Goal: Ask a question

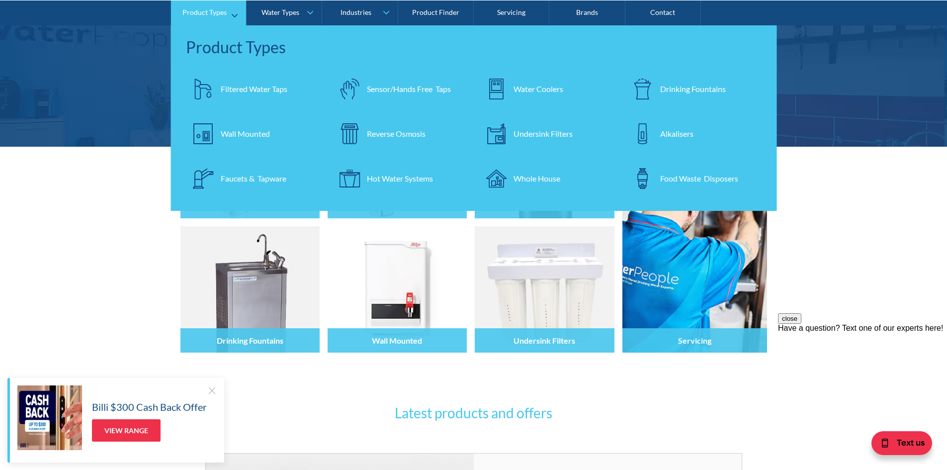
click at [537, 175] on div "Whole House" at bounding box center [537, 178] width 47 height 12
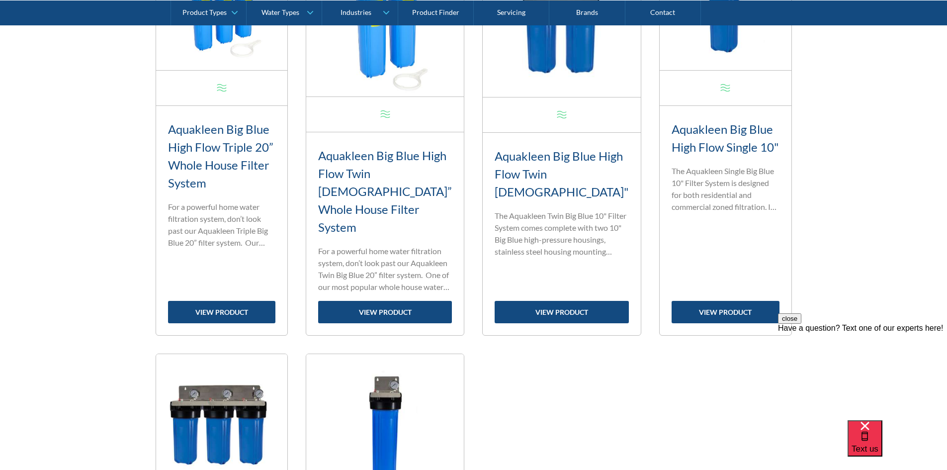
scroll to position [547, 0]
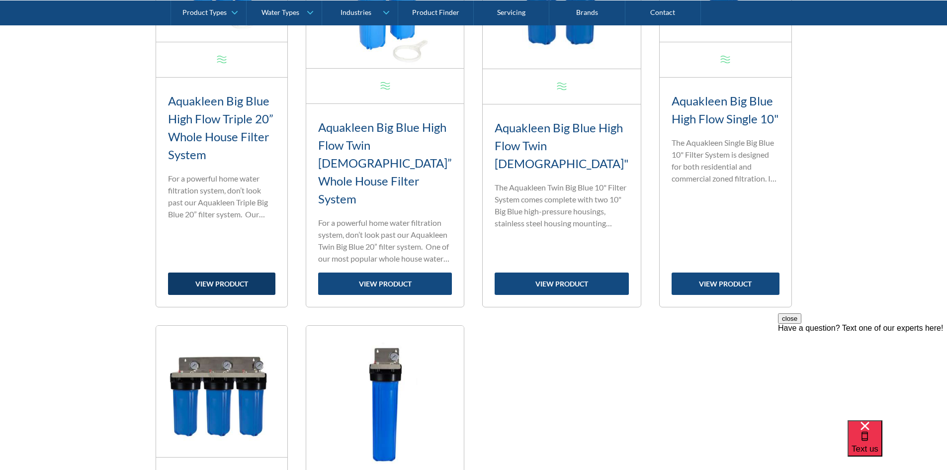
click at [254, 272] on link "view product" at bounding box center [222, 283] width 108 height 22
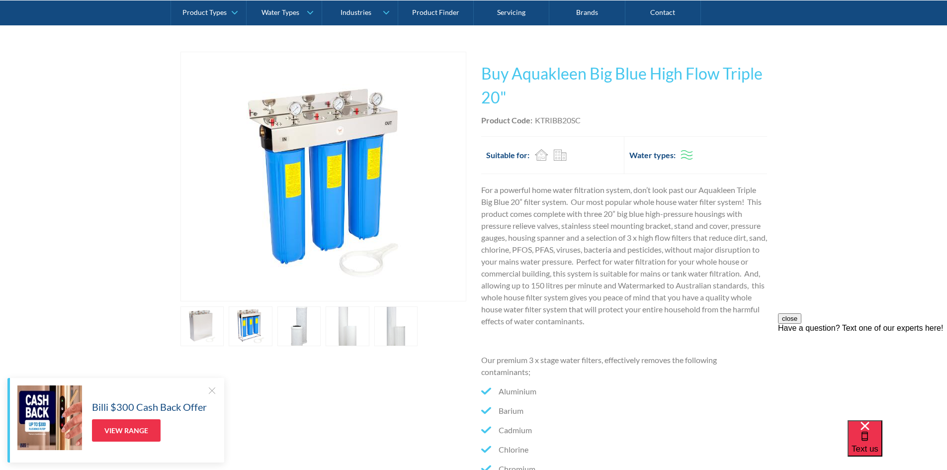
scroll to position [199, 0]
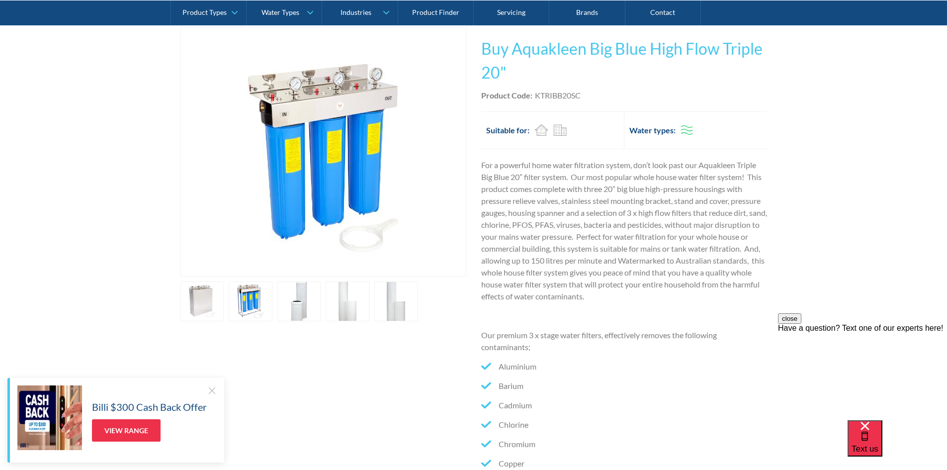
click at [215, 301] on link "open lightbox" at bounding box center [202, 301] width 44 height 40
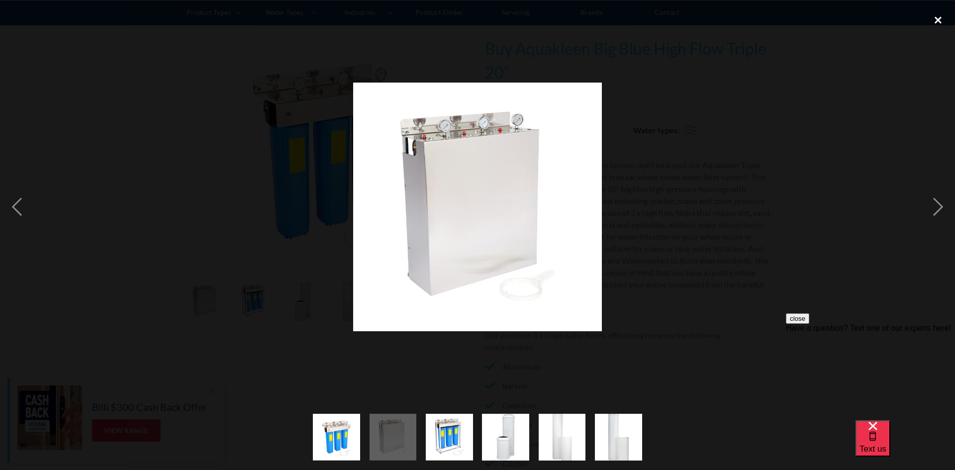
click at [940, 20] on div "close lightbox" at bounding box center [938, 20] width 34 height 22
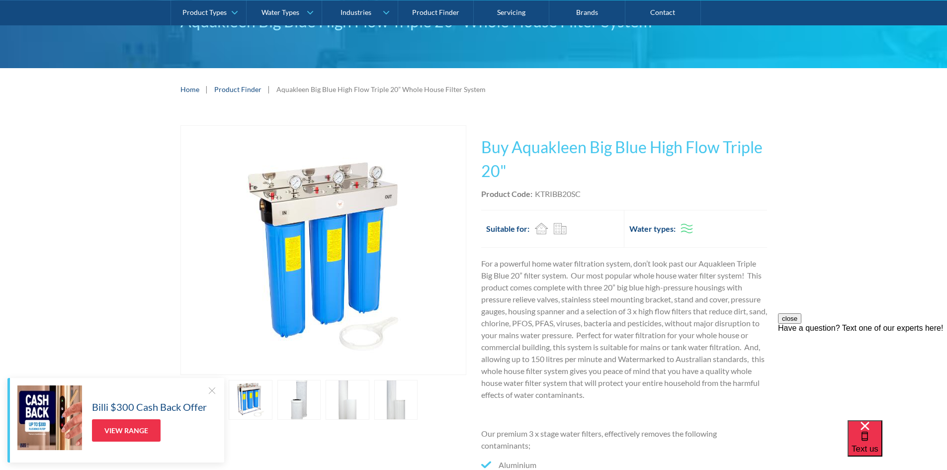
scroll to position [99, 0]
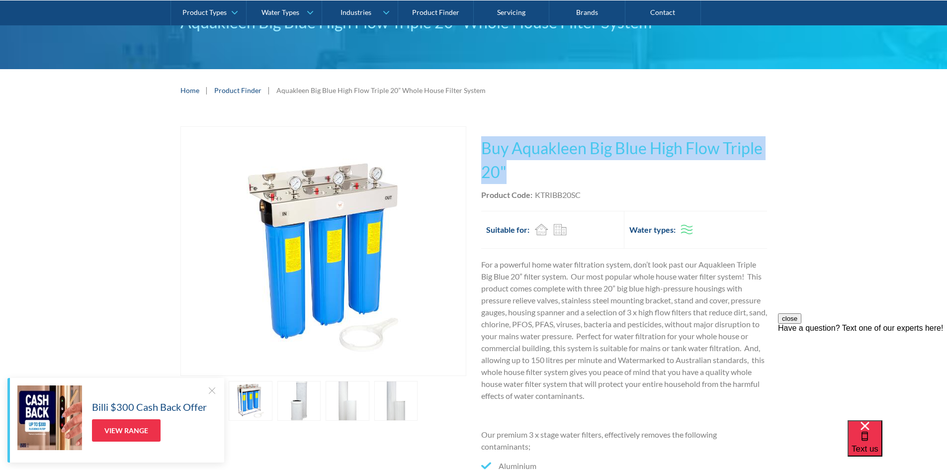
drag, startPoint x: 483, startPoint y: 148, endPoint x: 524, endPoint y: 178, distance: 50.1
click at [524, 178] on h1 "Buy Aquakleen Big Blue High Flow Triple 20"" at bounding box center [624, 160] width 286 height 48
copy h1 "Buy Aquakleen Big Blue High Flow Triple 20""
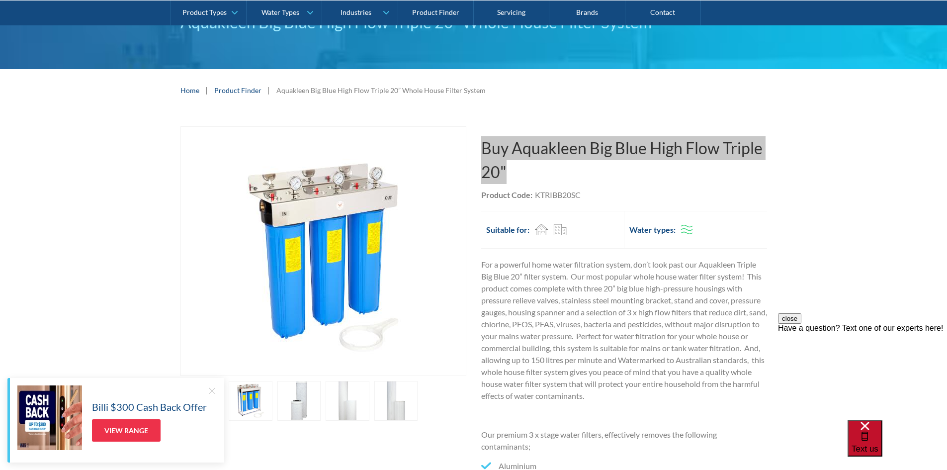
click at [879, 444] on span "Text us" at bounding box center [865, 448] width 27 height 9
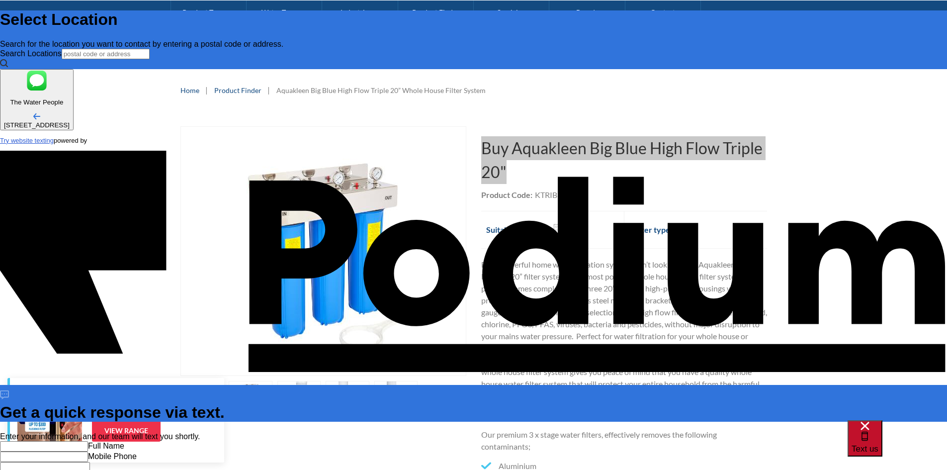
scroll to position [0, 0]
type input "Aditya Kedia"
type Phone "+61 421 386 610"
paste textarea "Buy Aquakleen Big Blue High Flow Triple 20""
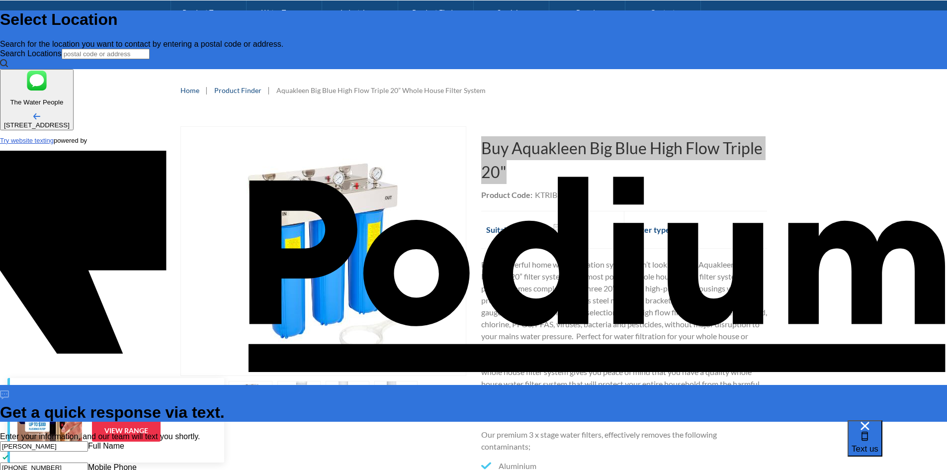
type textarea "x"
type textarea "Buy Aquakleen Big Blue High Flow Triple 20""
type textarea "x"
type textarea "Buy Aquakleen Big Blue High Flow Triple 20"."
type textarea "Buy Aquakleen Big Blue High Flow Triple 20". H"
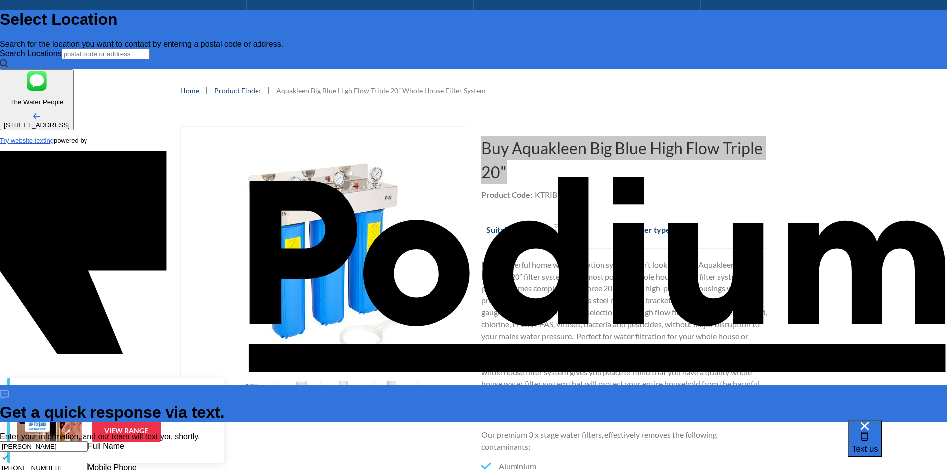
type textarea "x"
type textarea "Buy Aquakleen Big Blue High Flow Triple 20". How"
type textarea "x"
type textarea "Buy Aquakleen Big Blue High Flow Triple 20". How"
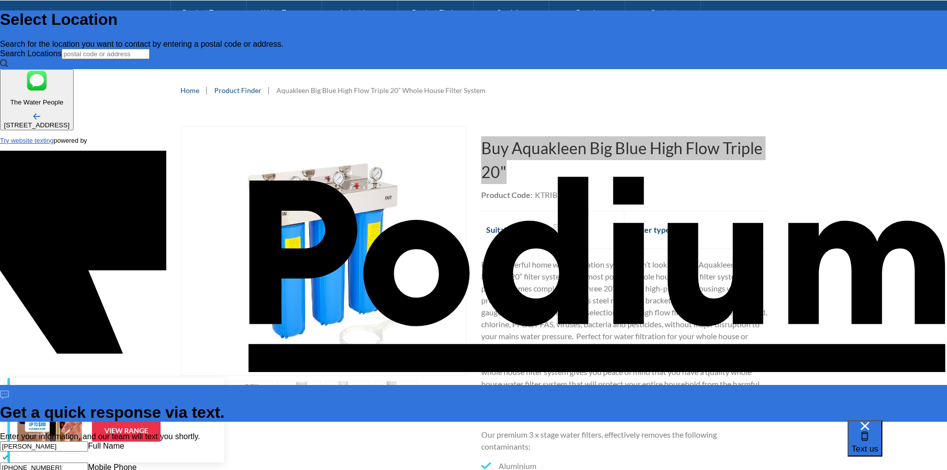
type textarea "x"
type textarea "Buy Aquakleen Big Blue High Flow Triple 20". Ho"
type textarea "x"
type textarea "Buy Aquakleen Big Blue High Flow Triple 20". H"
type textarea "Buy Aquakleen Big Blue High Flow Triple 20"."
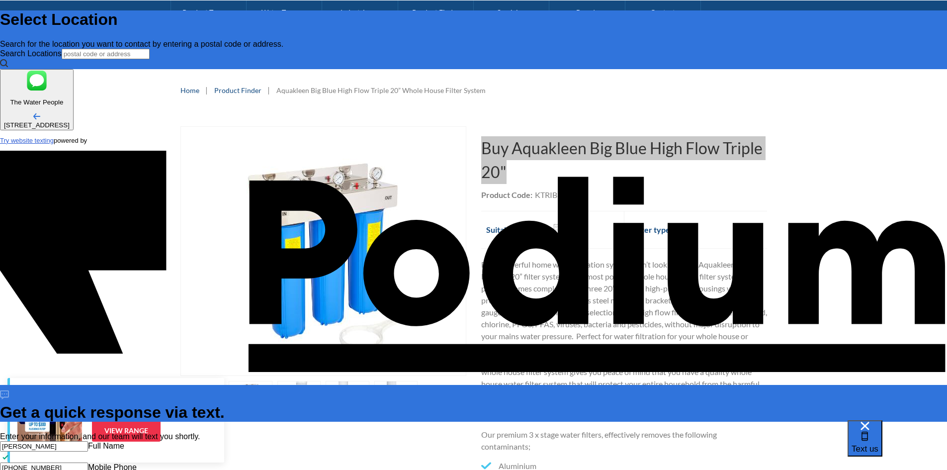
type textarea "x"
type textarea "Buy Aquakleen Big Blue High Flow Triple 20". Ci"
type textarea "x"
type textarea "Buy Aquakleen Big Blue High Flow Triple 20". C"
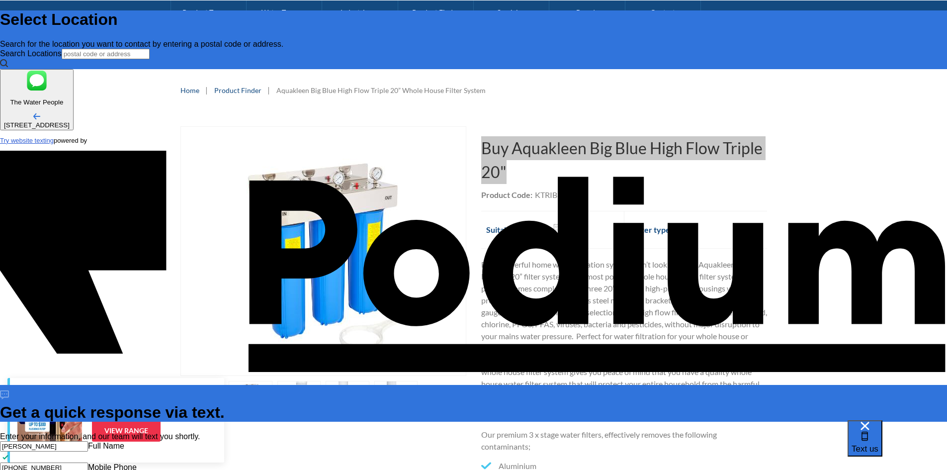
type textarea "Buy Aquakleen Big Blue High Flow Triple 20". CO"
type textarea "x"
type textarea "Buy Aquakleen Big Blue High Flow Triple 20". Co"
type textarea "x"
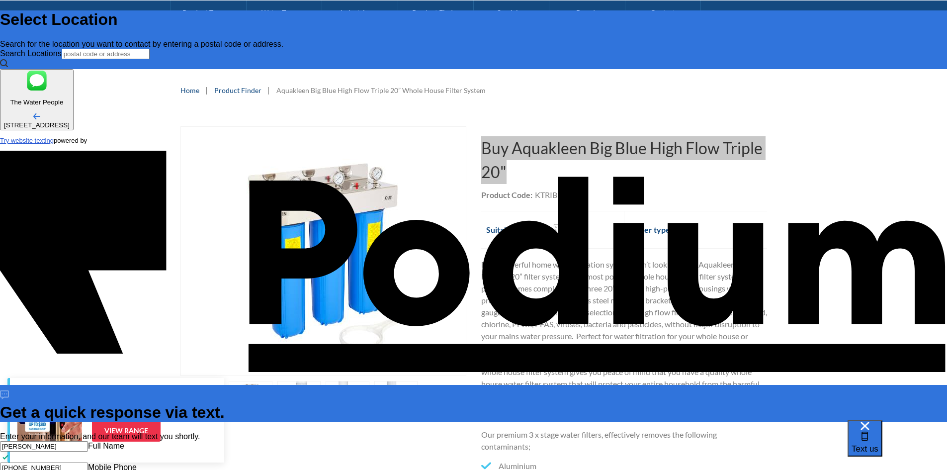
type textarea "Buy Aquakleen Big Blue High Flow Triple 20". Cost"
type textarea "Buy Aquakleen Big Blue High Flow Triple 20". Costn"
type textarea "x"
type textarea "Buy Aquakleen Big Blue High Flow Triple 20". Costng"
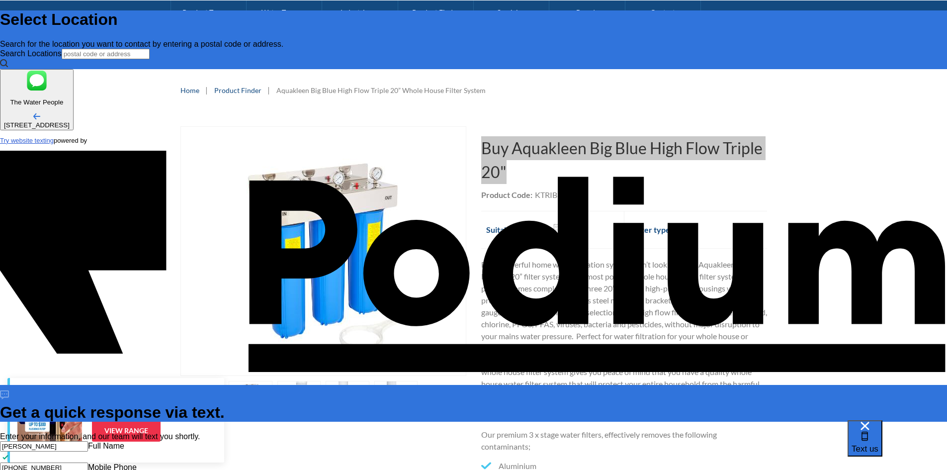
type textarea "Buy Aquakleen Big Blue High Flow Triple 20". Costng"
type textarea "x"
type textarea "Buy Aquakleen Big Blue High Flow Triple 20". Costng"
type textarea "x"
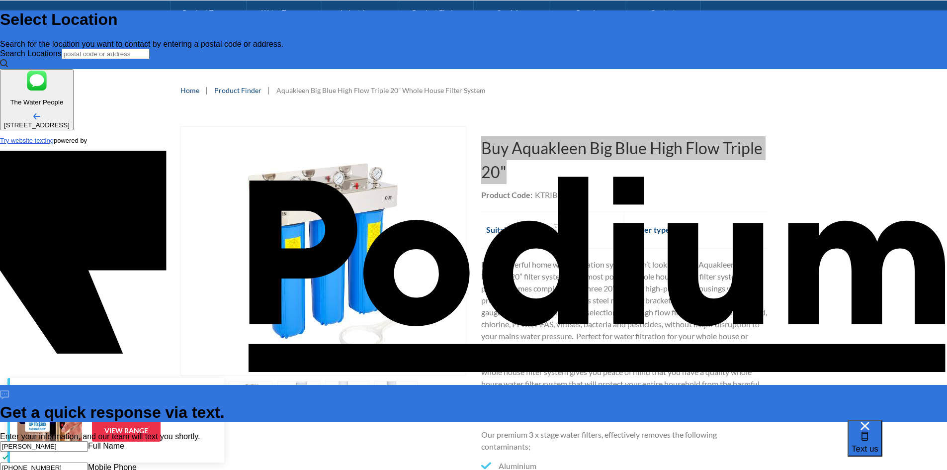
type textarea "Buy Aquakleen Big Blue High Flow Triple 20". Cost"
type textarea "x"
type textarea "Buy Aquakleen Big Blue High Flow Triple 20". Costin"
type textarea "x"
type textarea "Buy Aquakleen Big Blue High Flow Triple 20". Costing"
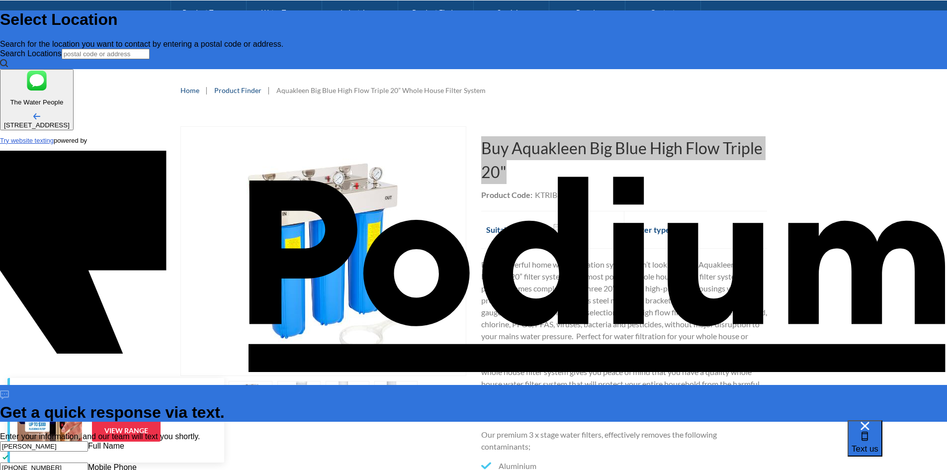
type textarea "x"
type textarea "Buy Aquakleen Big Blue High Flow Triple 20". Costing p"
type textarea "x"
type textarea "Buy Aquakleen Big Blue High Flow Triple 20". Costing pls"
type textarea "x"
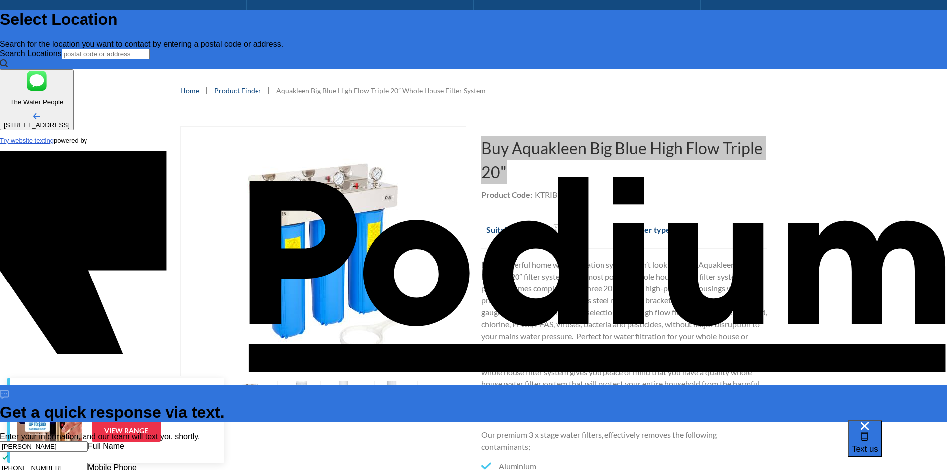
type textarea "Buy Aquakleen Big Blue High Flow Triple 20". Costing pls"
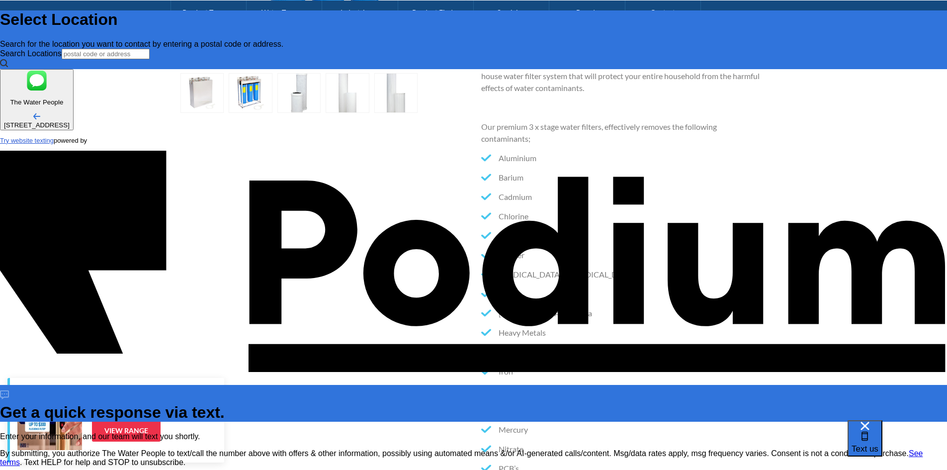
scroll to position [448, 0]
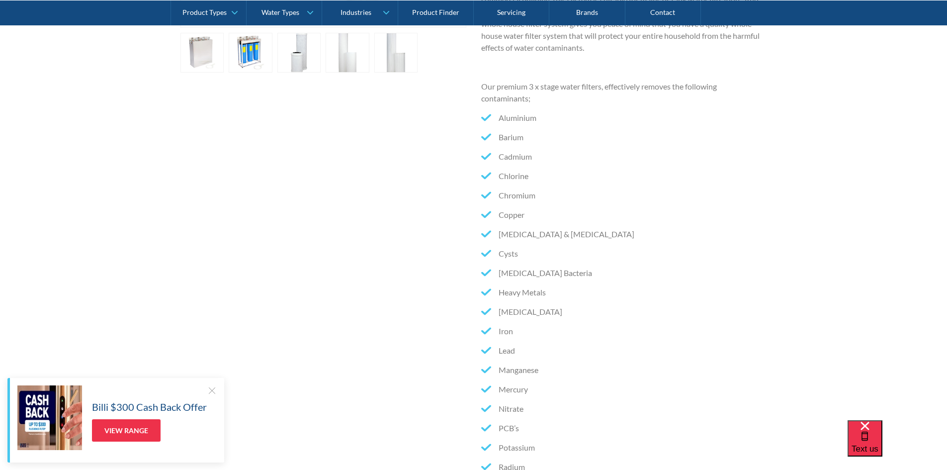
click at [210, 391] on div at bounding box center [212, 390] width 10 height 10
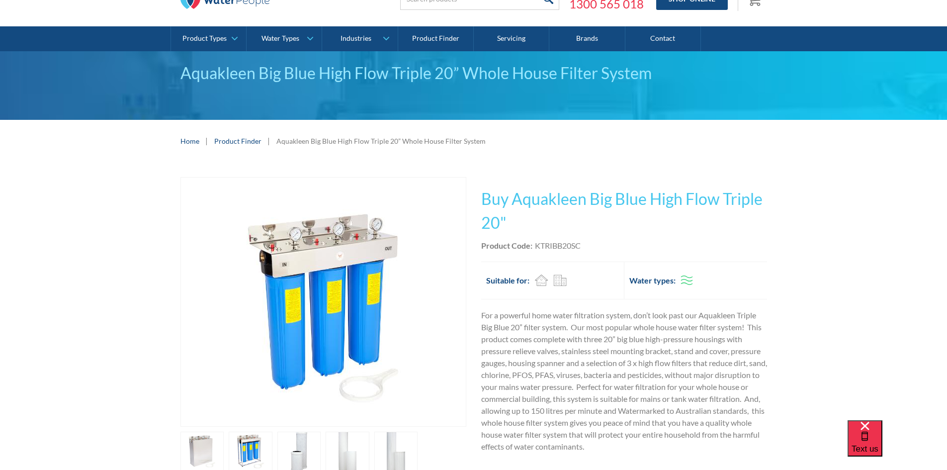
scroll to position [0, 0]
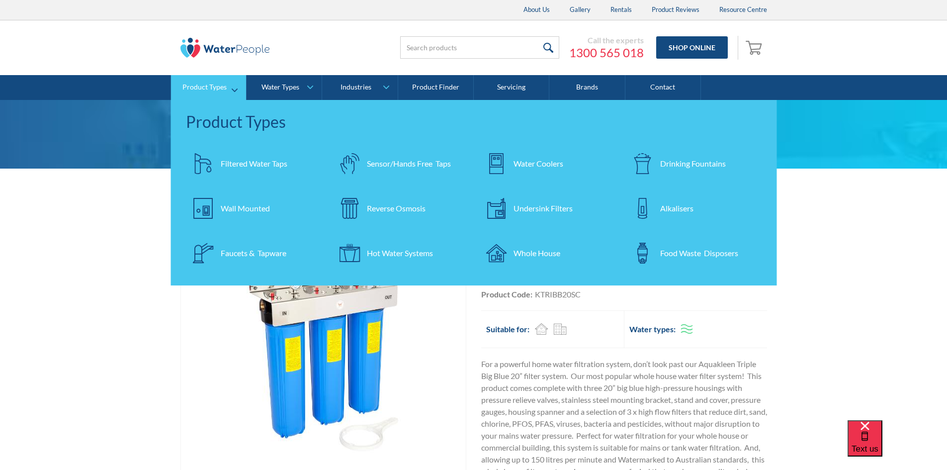
click at [537, 255] on div "Whole House" at bounding box center [537, 253] width 47 height 12
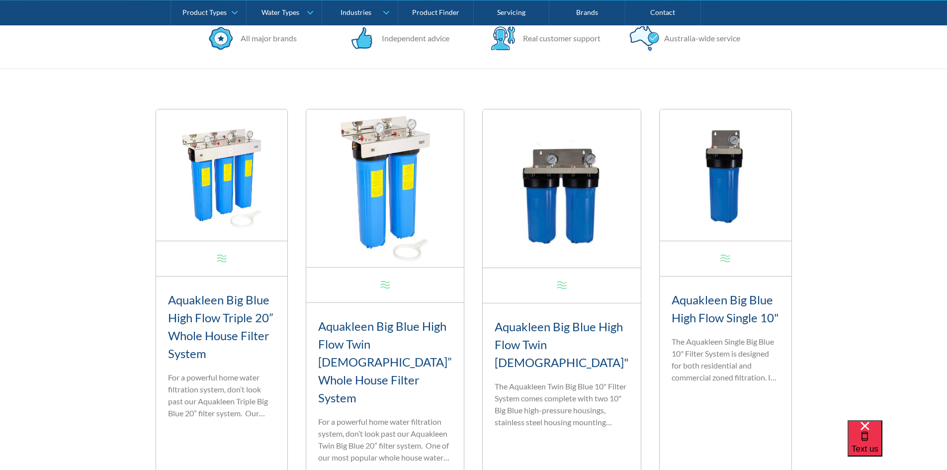
scroll to position [448, 0]
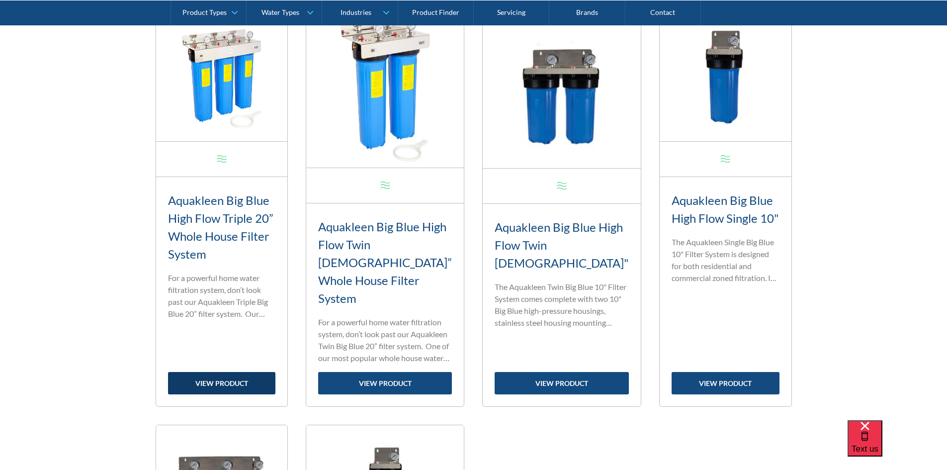
click at [233, 372] on link "view product" at bounding box center [222, 383] width 108 height 22
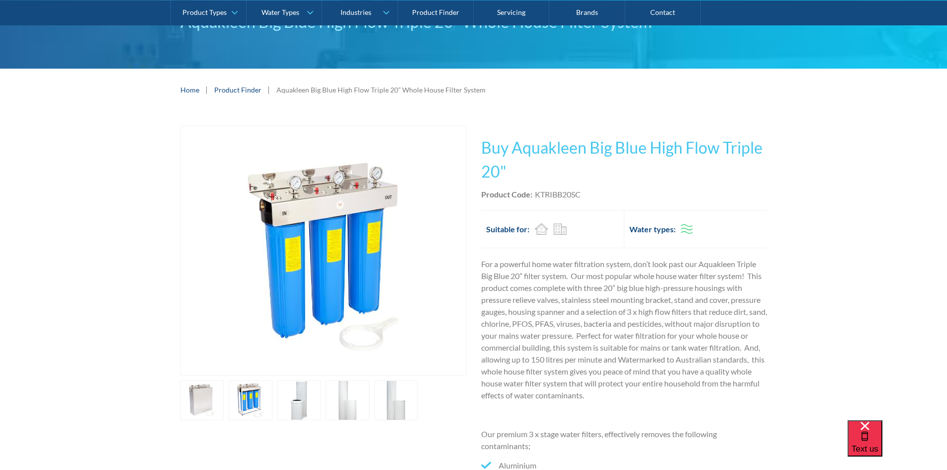
scroll to position [99, 0]
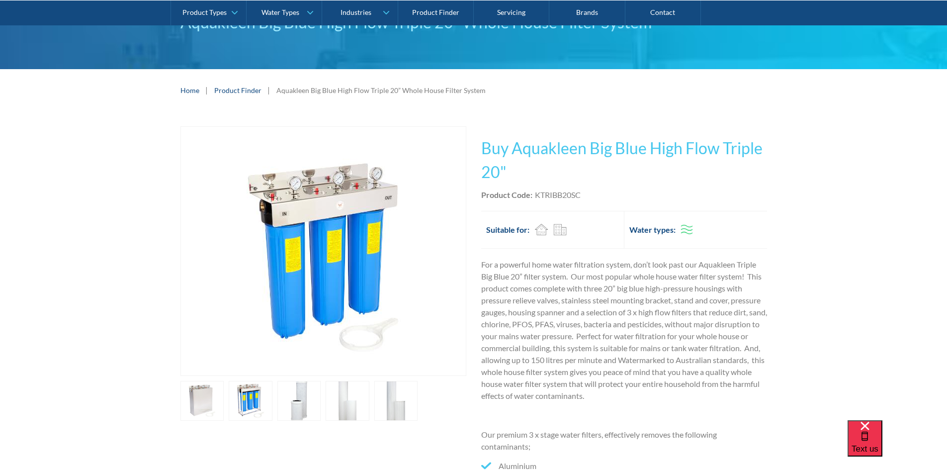
click at [190, 405] on link "open lightbox" at bounding box center [202, 401] width 44 height 40
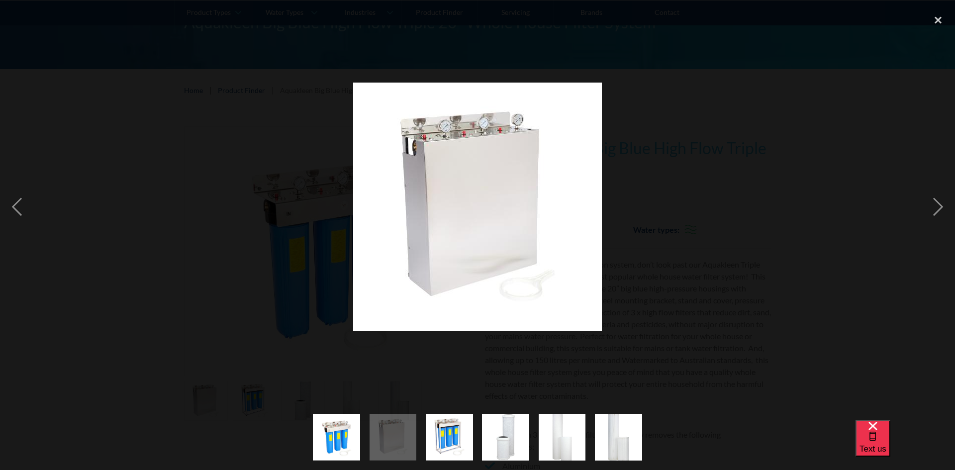
click at [516, 432] on img "show item 4 of 6" at bounding box center [505, 437] width 47 height 59
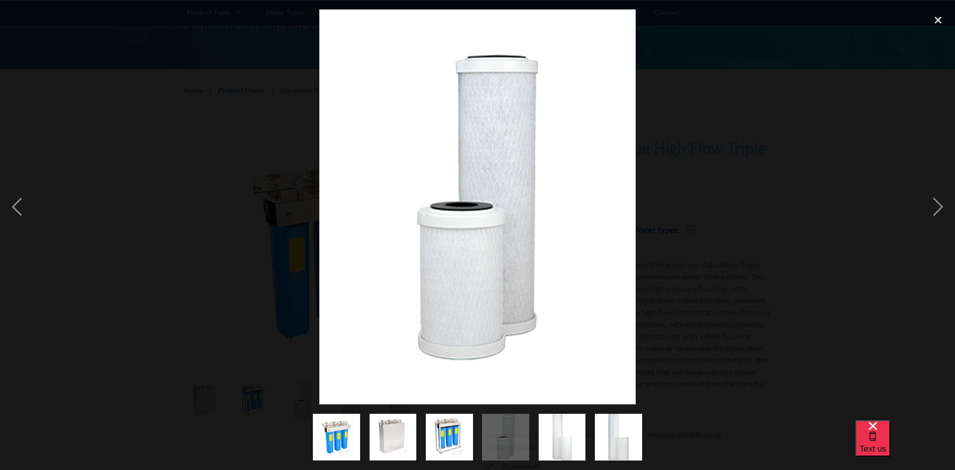
click at [547, 432] on img "show item 5 of 6" at bounding box center [562, 437] width 47 height 59
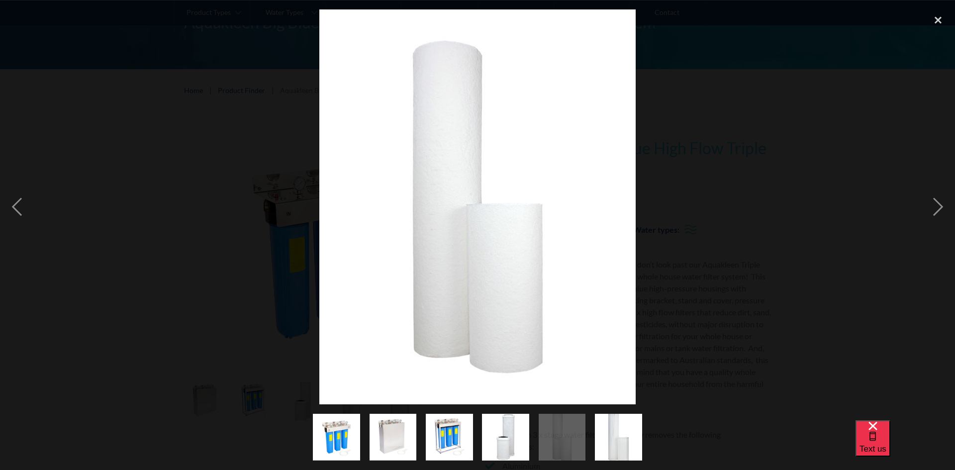
click at [606, 444] on img "show item 6 of 6" at bounding box center [618, 437] width 47 height 59
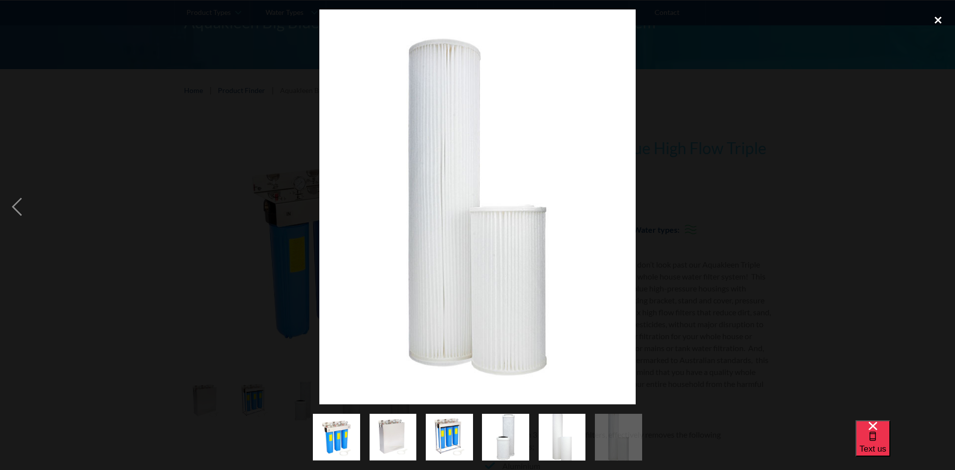
click at [938, 19] on div "close lightbox" at bounding box center [938, 20] width 34 height 22
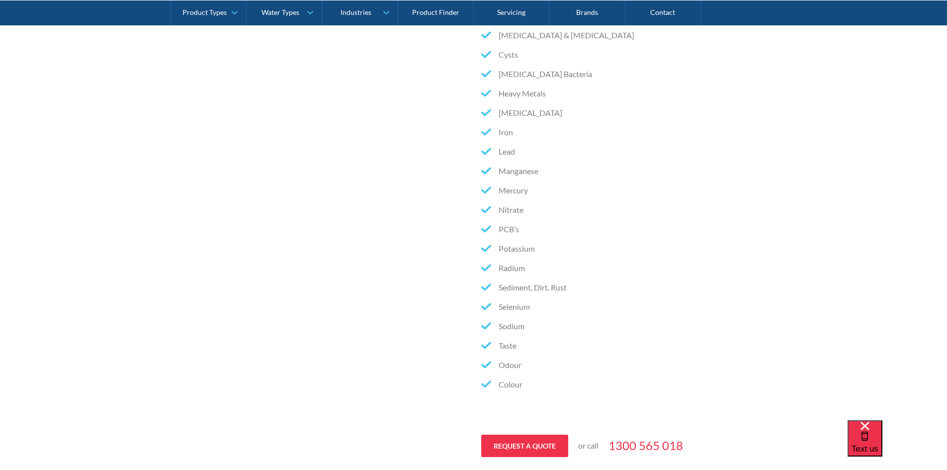
scroll to position [696, 0]
